Goal: Understand process/instructions: Learn about a topic

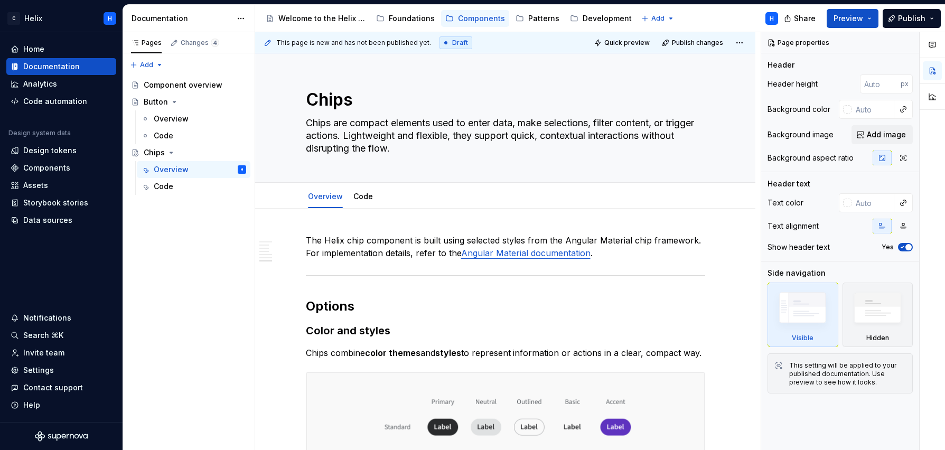
scroll to position [1527, 0]
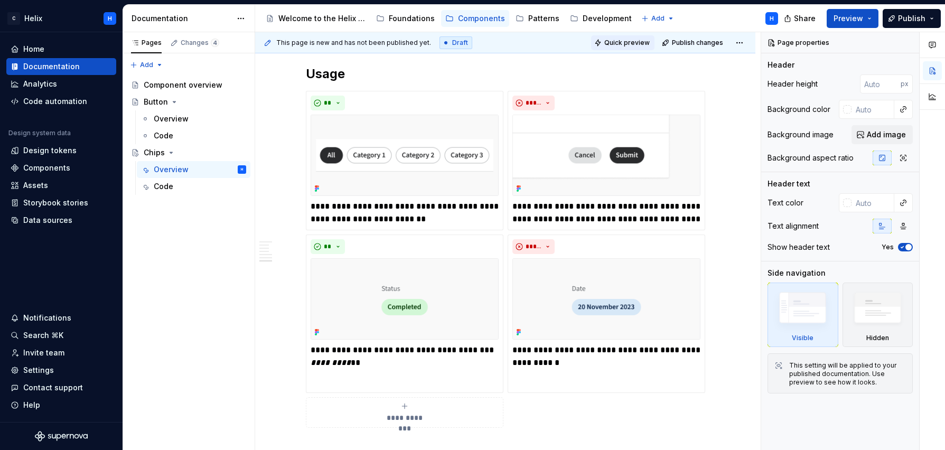
click at [614, 39] on span "Quick preview" at bounding box center [626, 43] width 45 height 8
click at [857, 26] on button "Preview" at bounding box center [853, 18] width 52 height 19
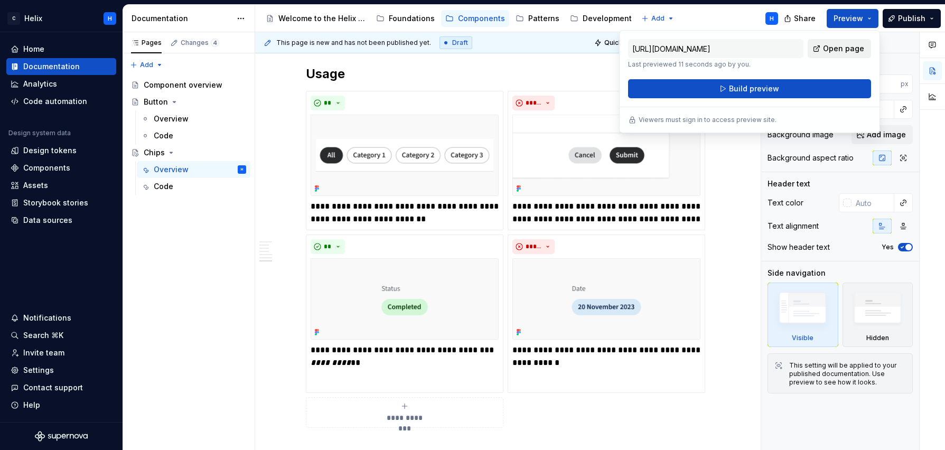
click at [834, 52] on span "Open page" at bounding box center [843, 48] width 41 height 11
type textarea "*"
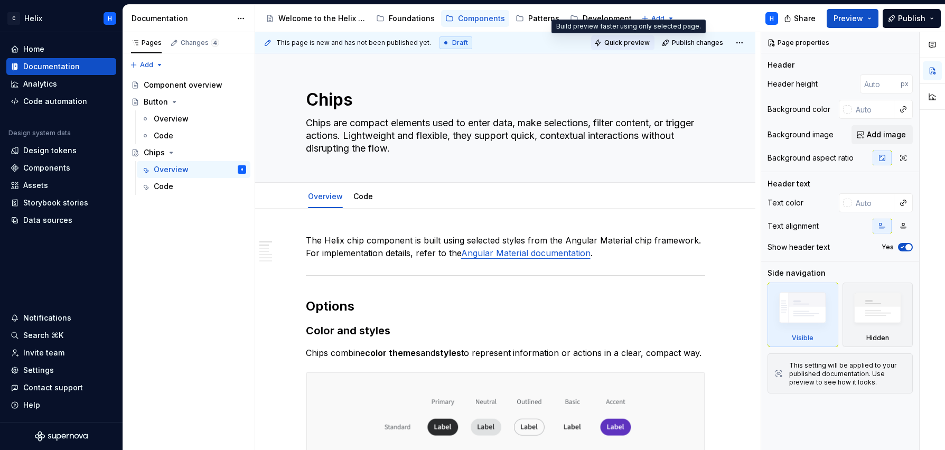
click at [640, 41] on span "Quick preview" at bounding box center [626, 43] width 45 height 8
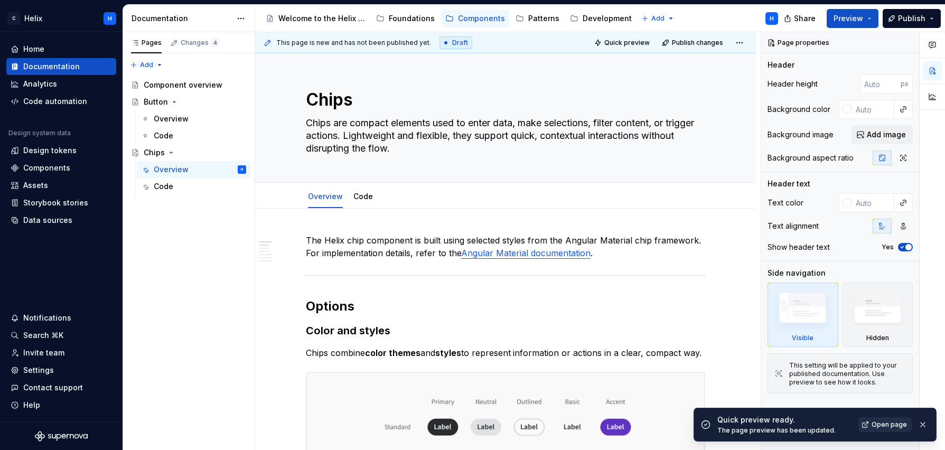
click at [878, 424] on span "Open page" at bounding box center [888, 424] width 35 height 8
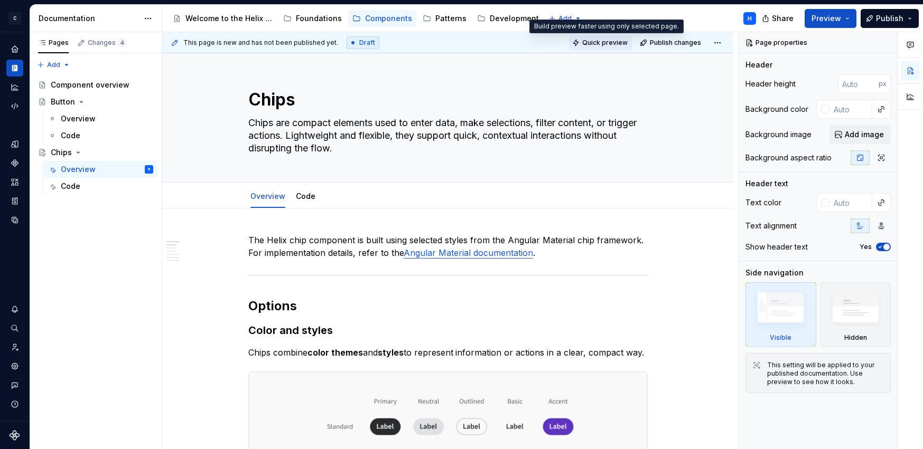
click at [602, 42] on span "Quick preview" at bounding box center [604, 43] width 45 height 8
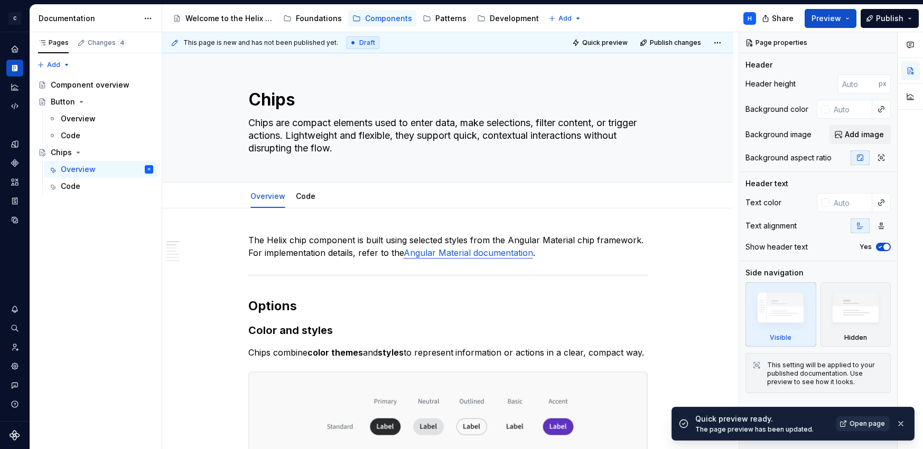
click at [862, 423] on span "Open page" at bounding box center [866, 424] width 35 height 8
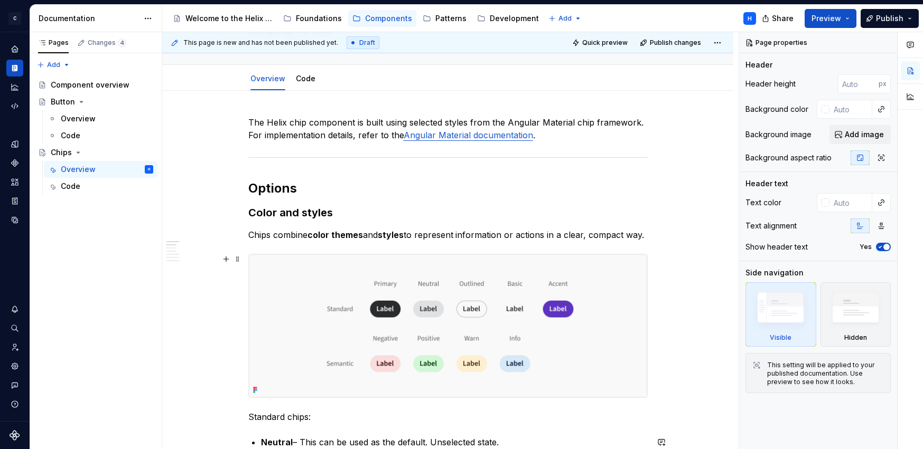
scroll to position [111, 0]
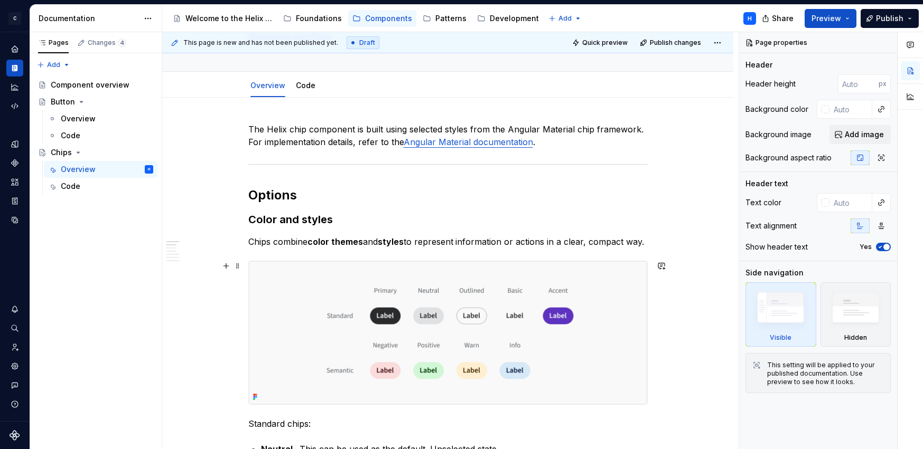
click at [623, 288] on img at bounding box center [448, 332] width 398 height 143
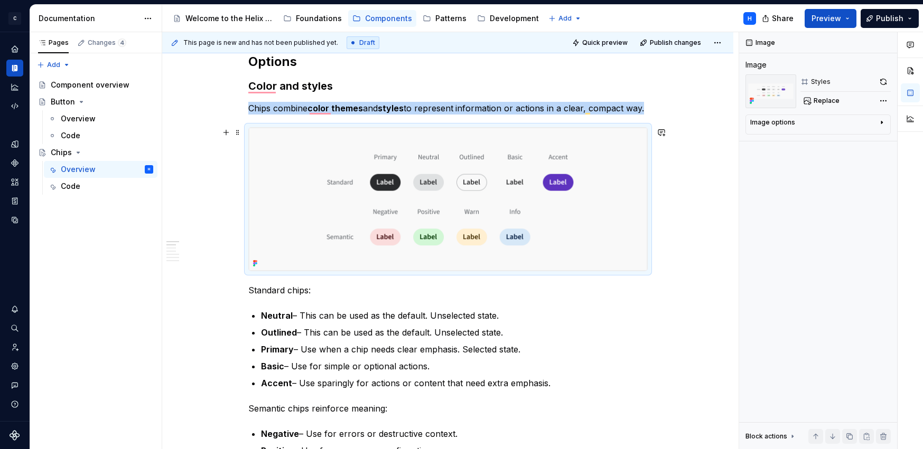
scroll to position [0, 0]
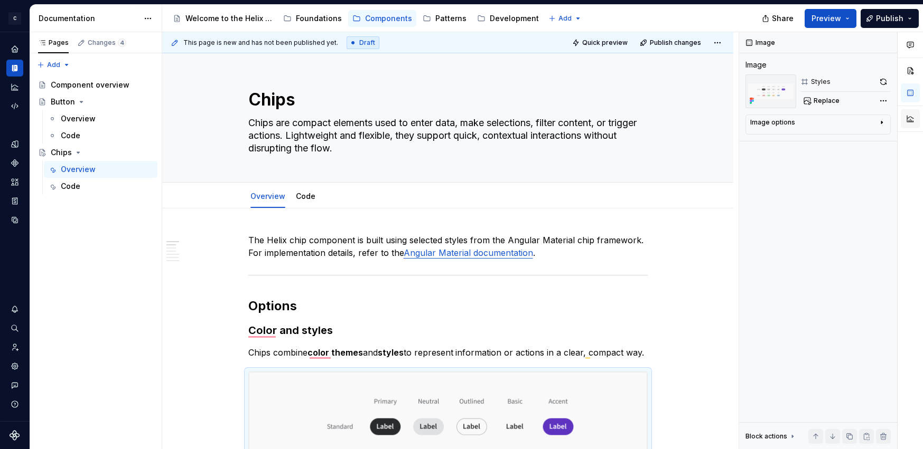
type textarea "*"
